Goal: Find specific page/section: Find specific page/section

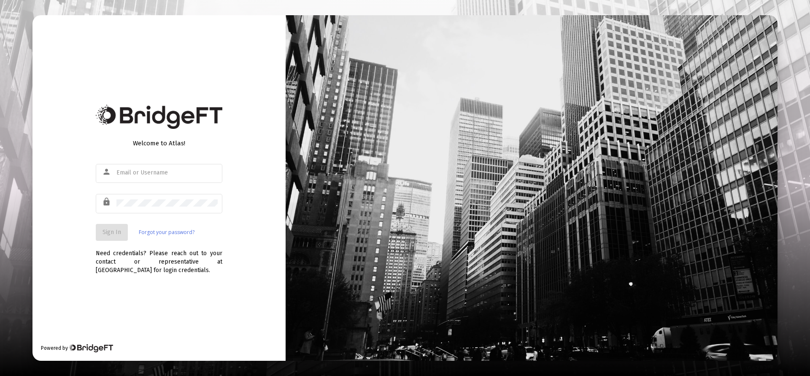
type input "[PERSON_NAME][EMAIL_ADDRESS][DOMAIN_NAME]"
click at [114, 228] on button "Sign In" at bounding box center [112, 232] width 32 height 17
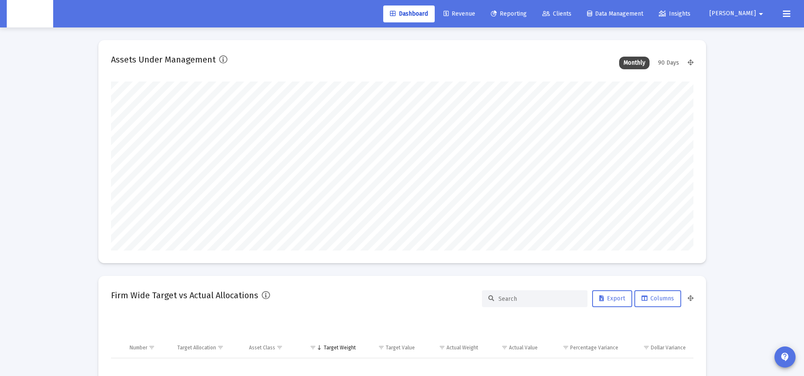
scroll to position [169, 314]
type input "[DATE]"
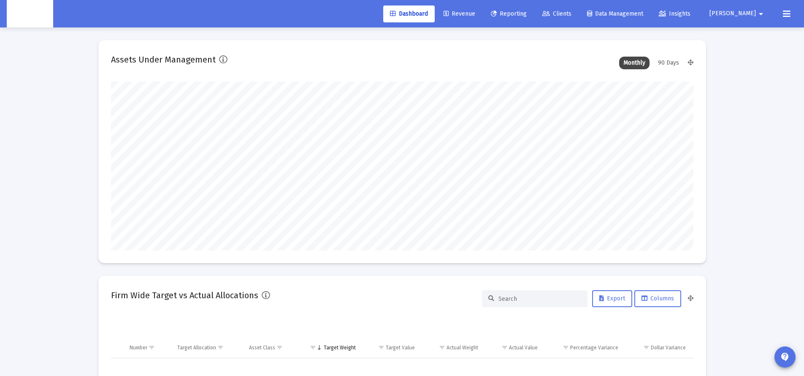
click at [527, 16] on span "Reporting" at bounding box center [509, 13] width 36 height 7
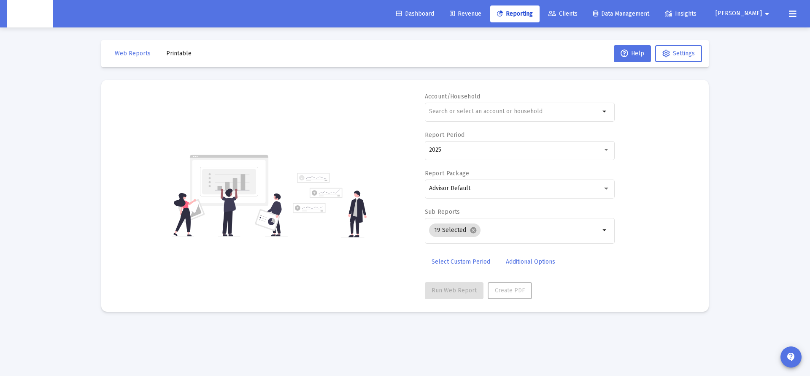
click at [482, 12] on span "Revenue" at bounding box center [466, 13] width 32 height 7
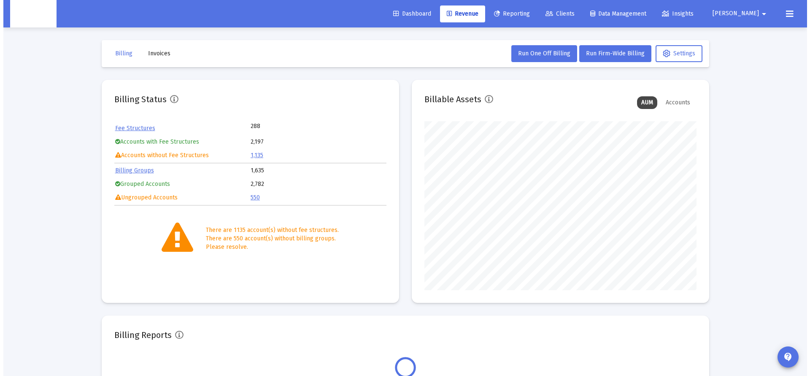
scroll to position [169, 272]
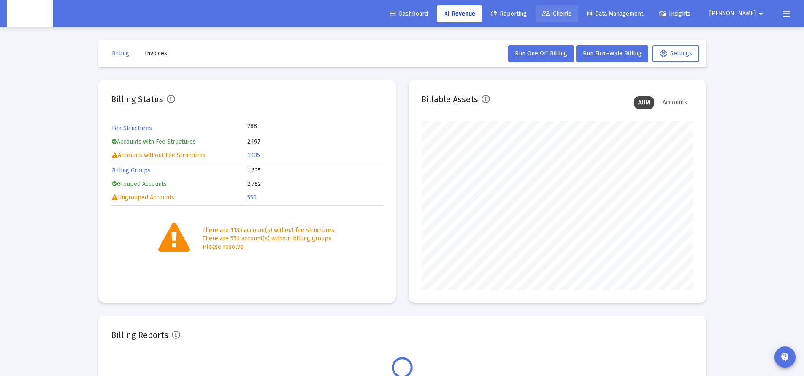
click at [571, 14] on span "Clients" at bounding box center [556, 13] width 29 height 7
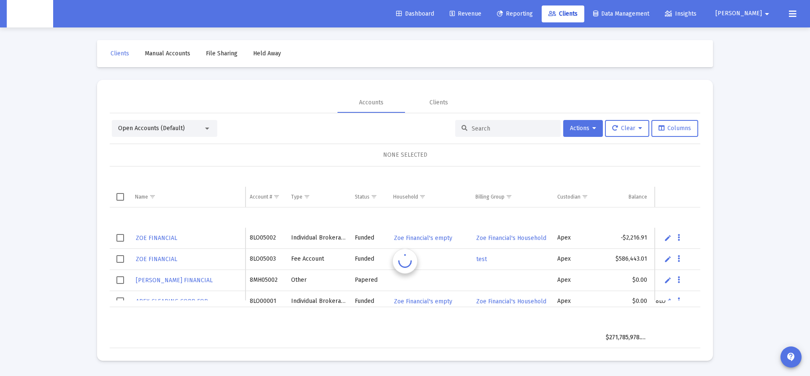
scroll to position [20, 0]
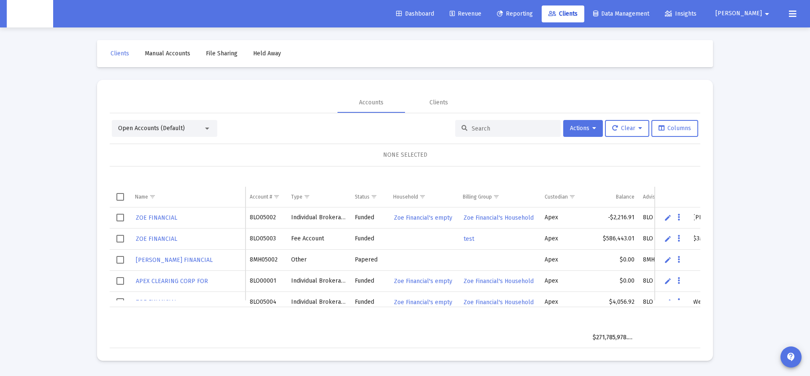
click at [199, 130] on div "Open Accounts (Default)" at bounding box center [160, 128] width 85 height 8
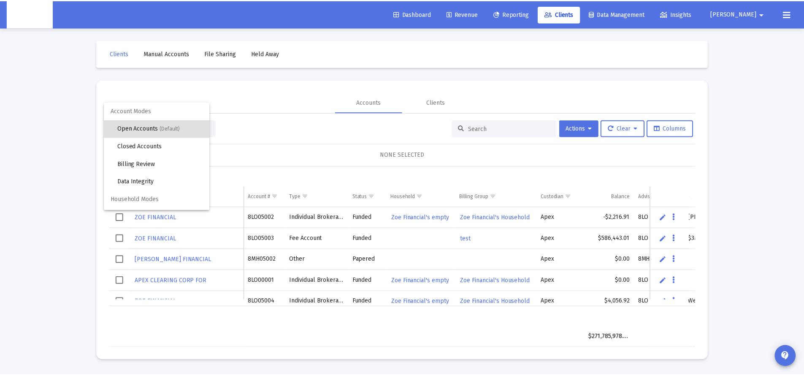
scroll to position [16, 0]
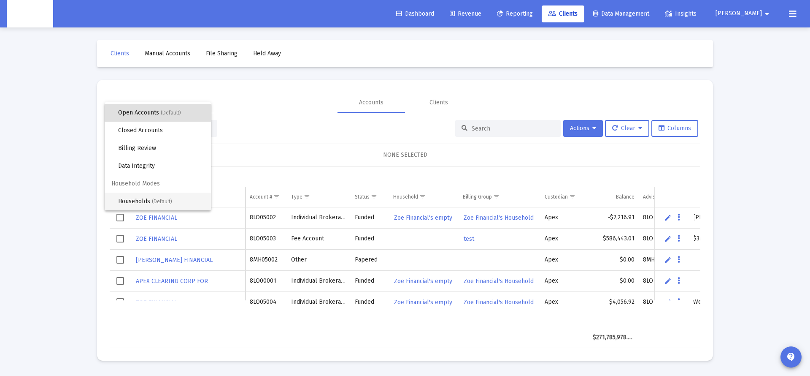
click at [149, 200] on span "Households (Default)" at bounding box center [161, 201] width 86 height 18
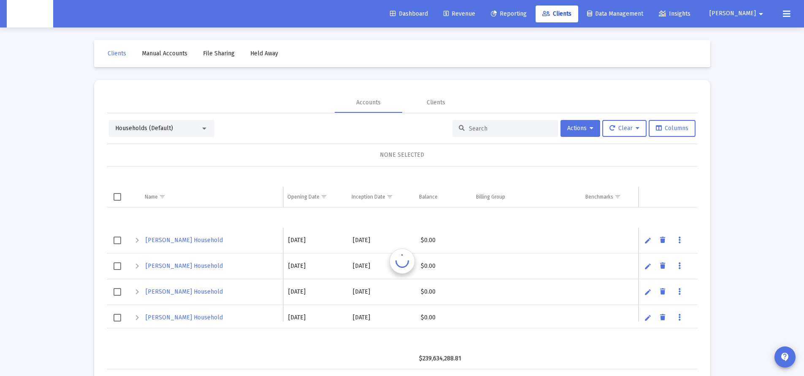
scroll to position [20, 0]
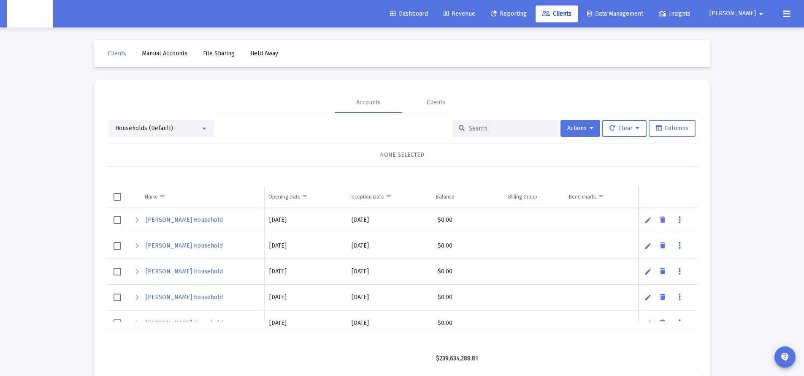
click at [669, 125] on span "Columns" at bounding box center [672, 128] width 32 height 7
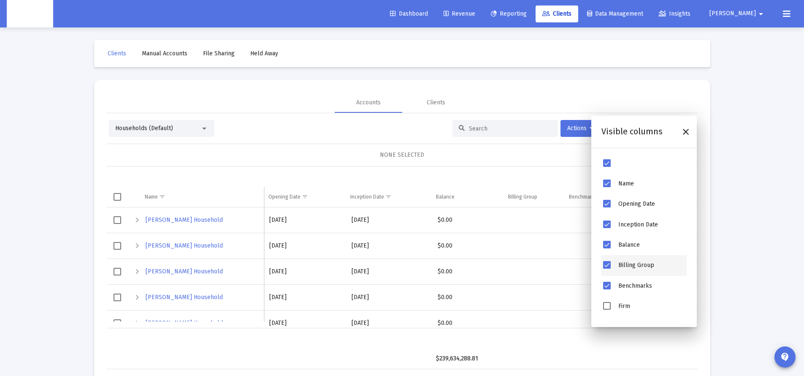
scroll to position [19, 0]
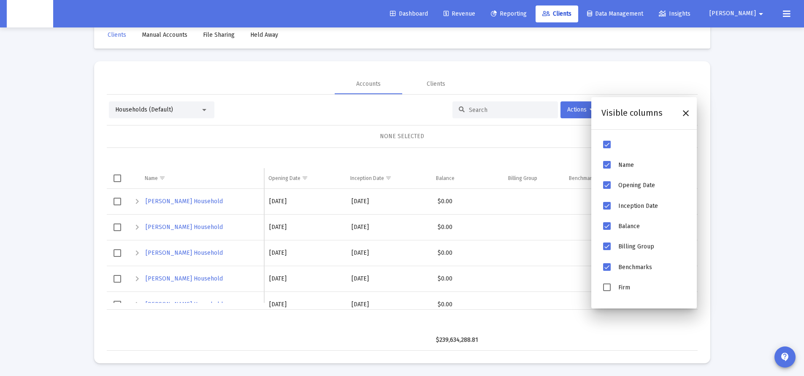
click at [749, 214] on div "Loading... Clients Manual Accounts File Sharing Held Away Accounts Clients Hous…" at bounding box center [402, 178] width 804 height 394
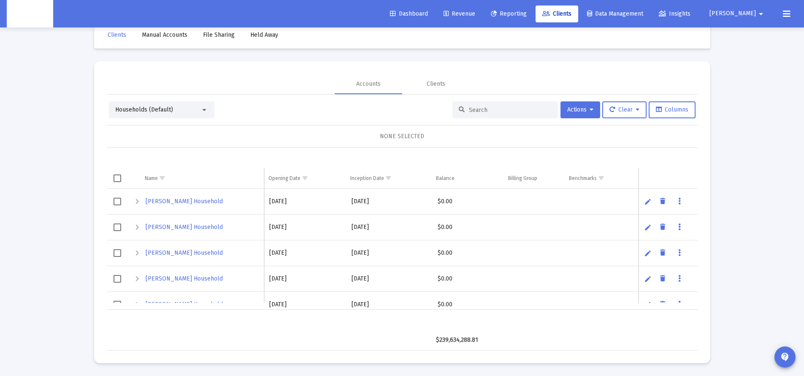
click at [138, 203] on div "Expand" at bounding box center [137, 201] width 10 height 10
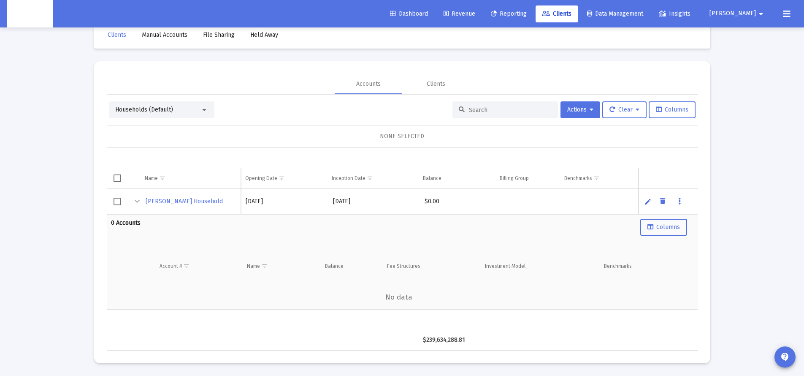
click at [173, 203] on span "[PERSON_NAME] Household" at bounding box center [184, 201] width 77 height 7
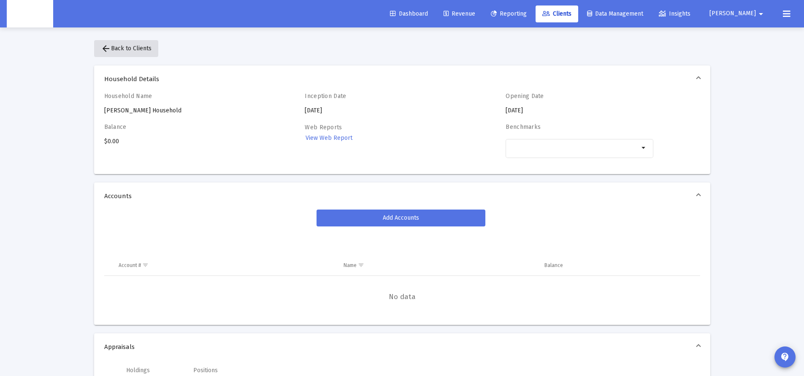
click at [109, 49] on mat-icon "arrow_back" at bounding box center [106, 48] width 10 height 10
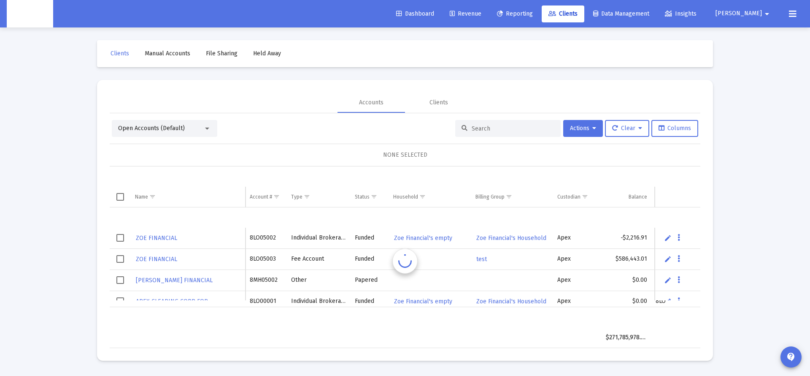
scroll to position [20, 0]
